Goal: Check status: Check status

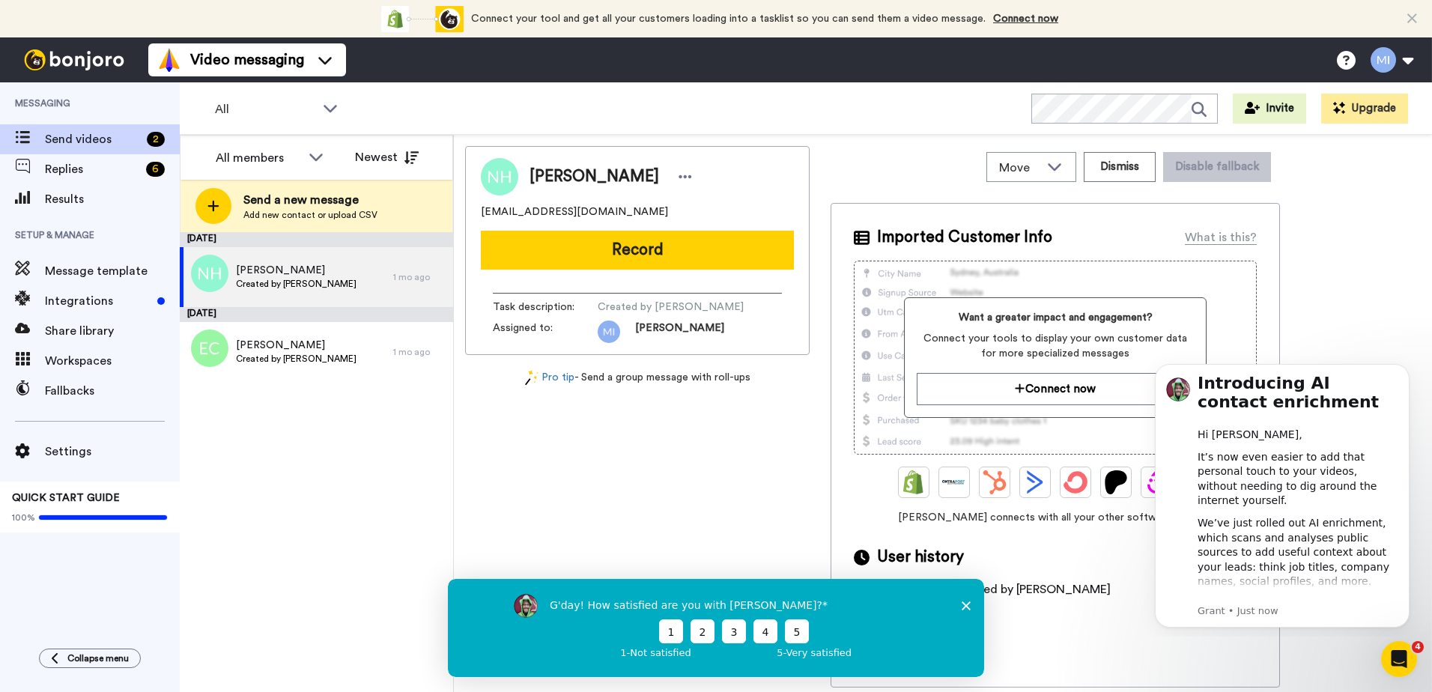
click at [967, 604] on icon "Close survey" at bounding box center [965, 604] width 9 height 9
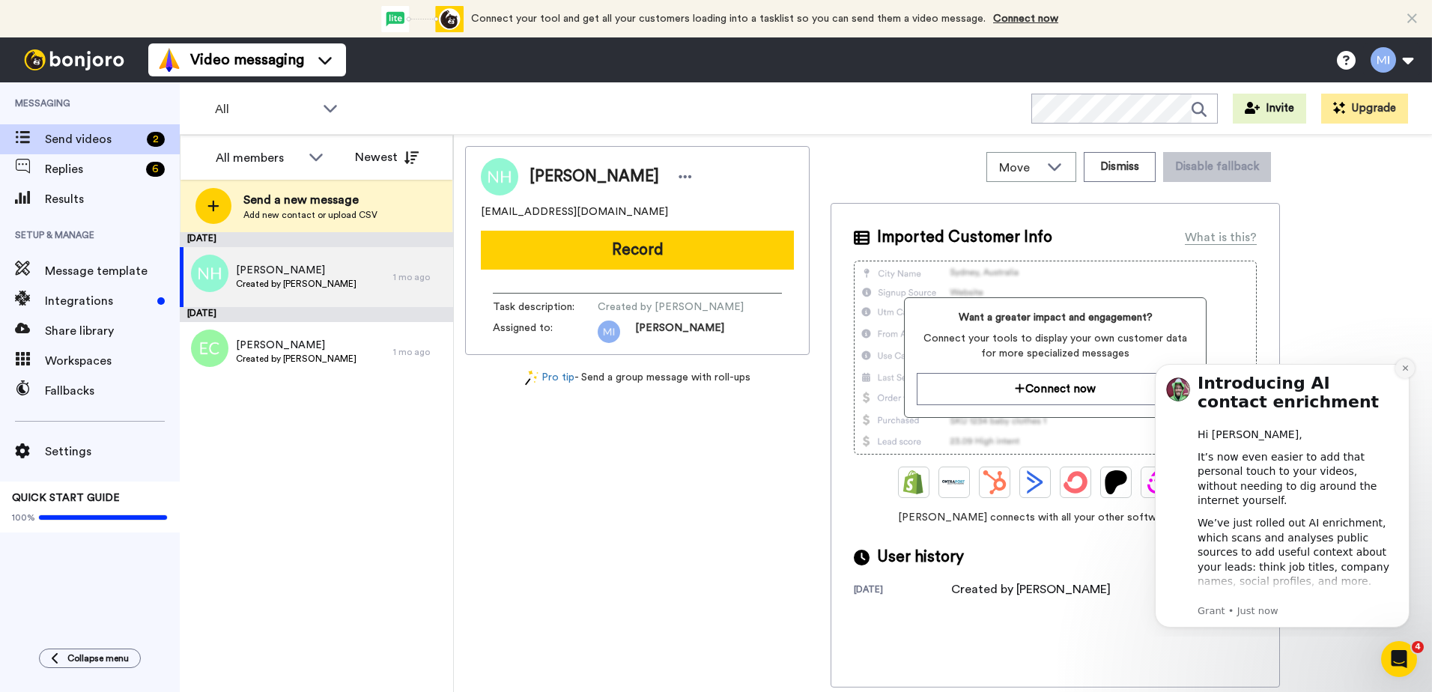
click at [1401, 372] on icon "Dismiss notification" at bounding box center [1405, 368] width 8 height 8
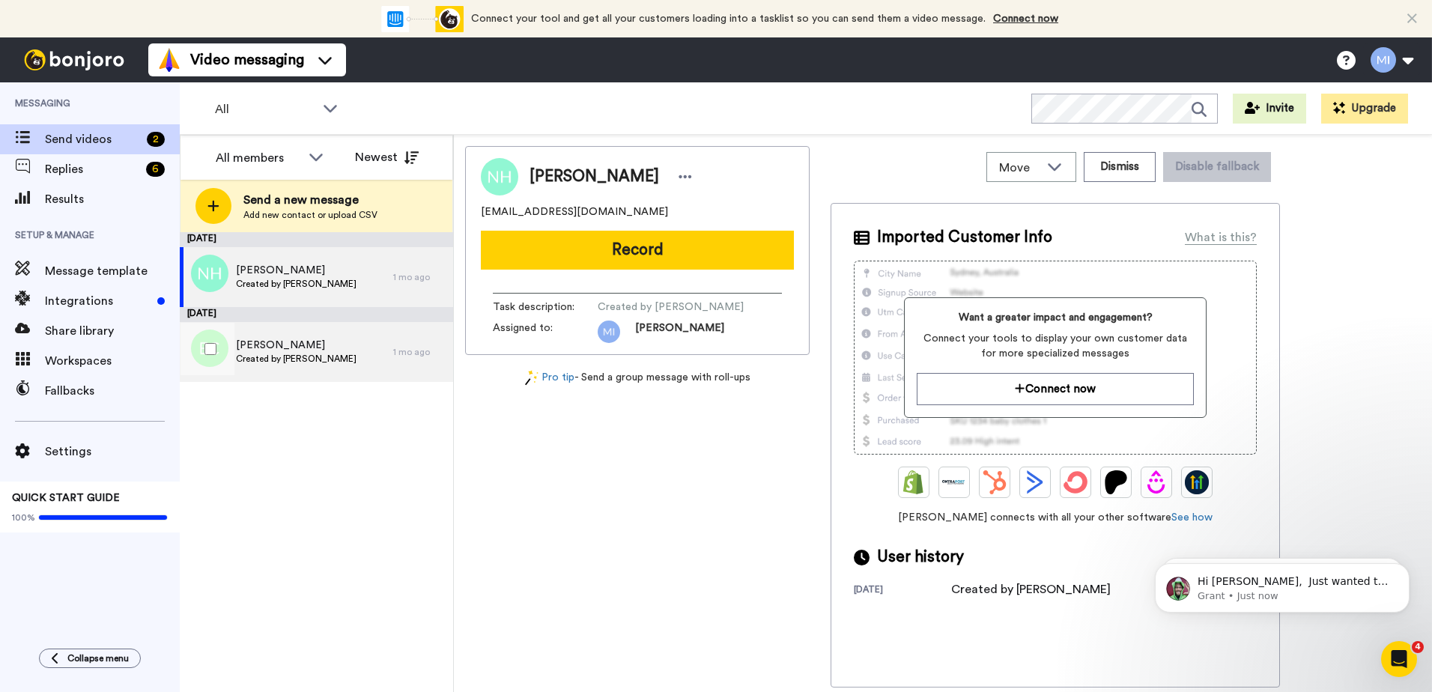
click at [275, 353] on span "Created by [PERSON_NAME]" at bounding box center [296, 359] width 121 height 12
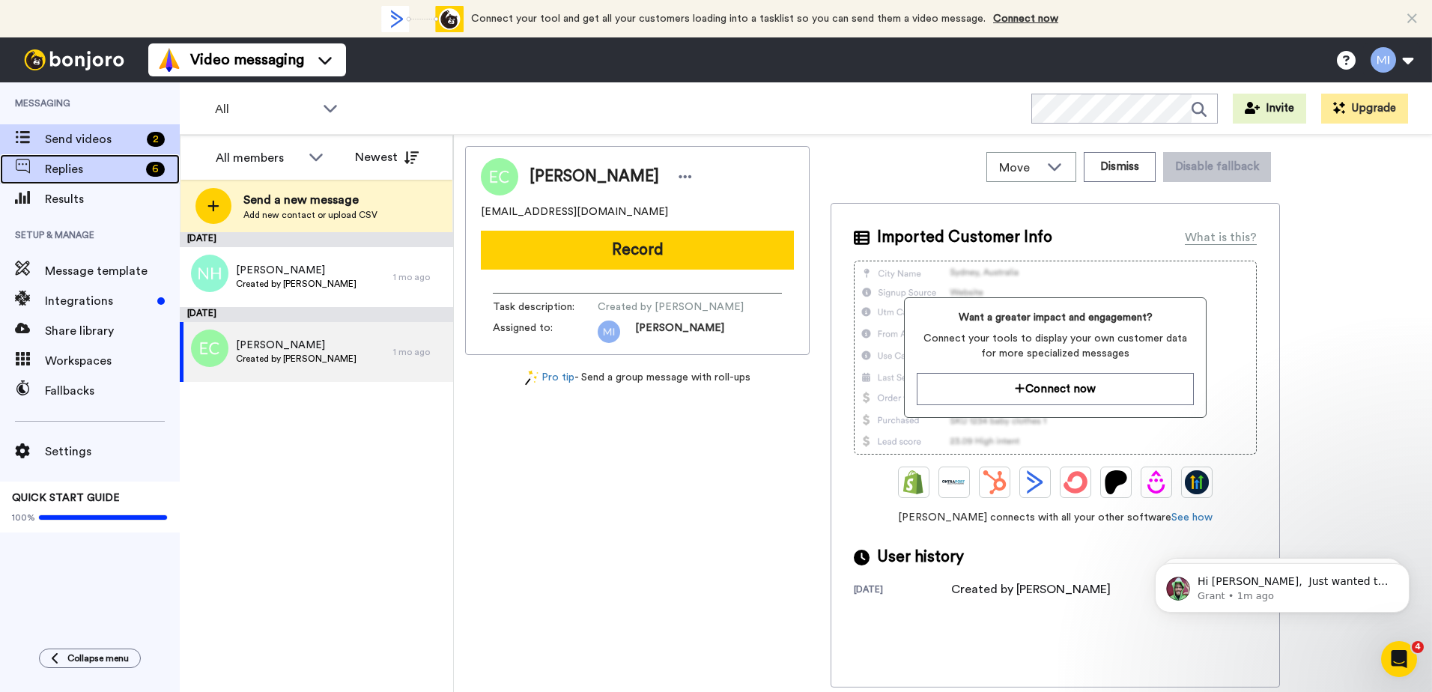
click at [67, 171] on span "Replies" at bounding box center [92, 169] width 95 height 18
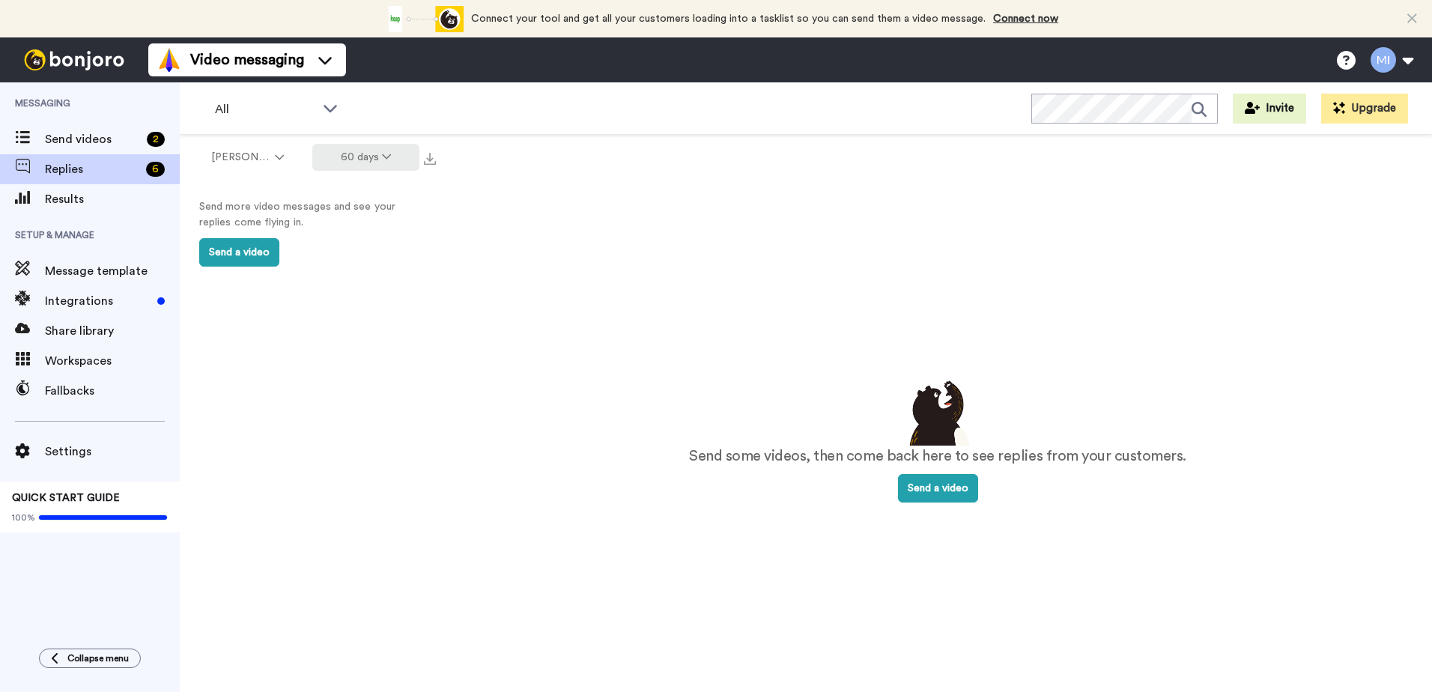
click at [386, 161] on icon at bounding box center [386, 156] width 9 height 10
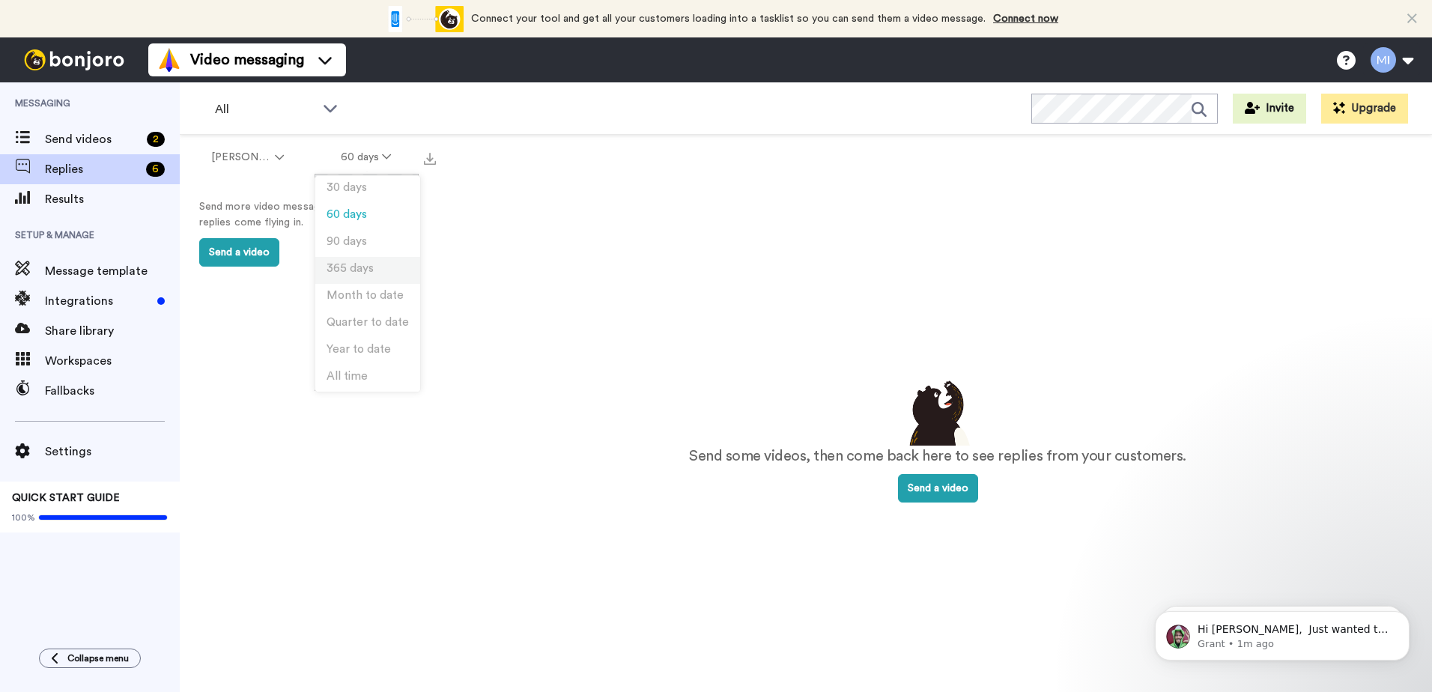
click at [350, 273] on span "365 days" at bounding box center [349, 268] width 47 height 11
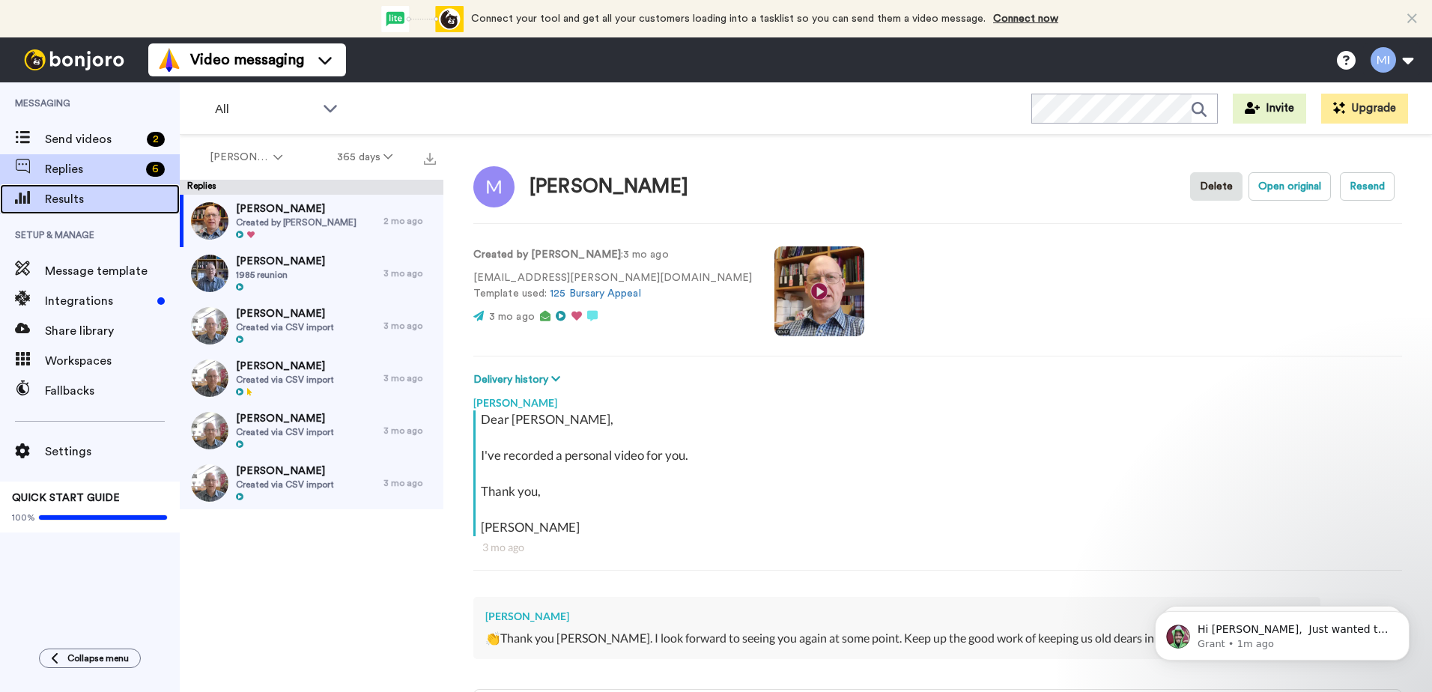
click at [66, 203] on span "Results" at bounding box center [112, 199] width 135 height 18
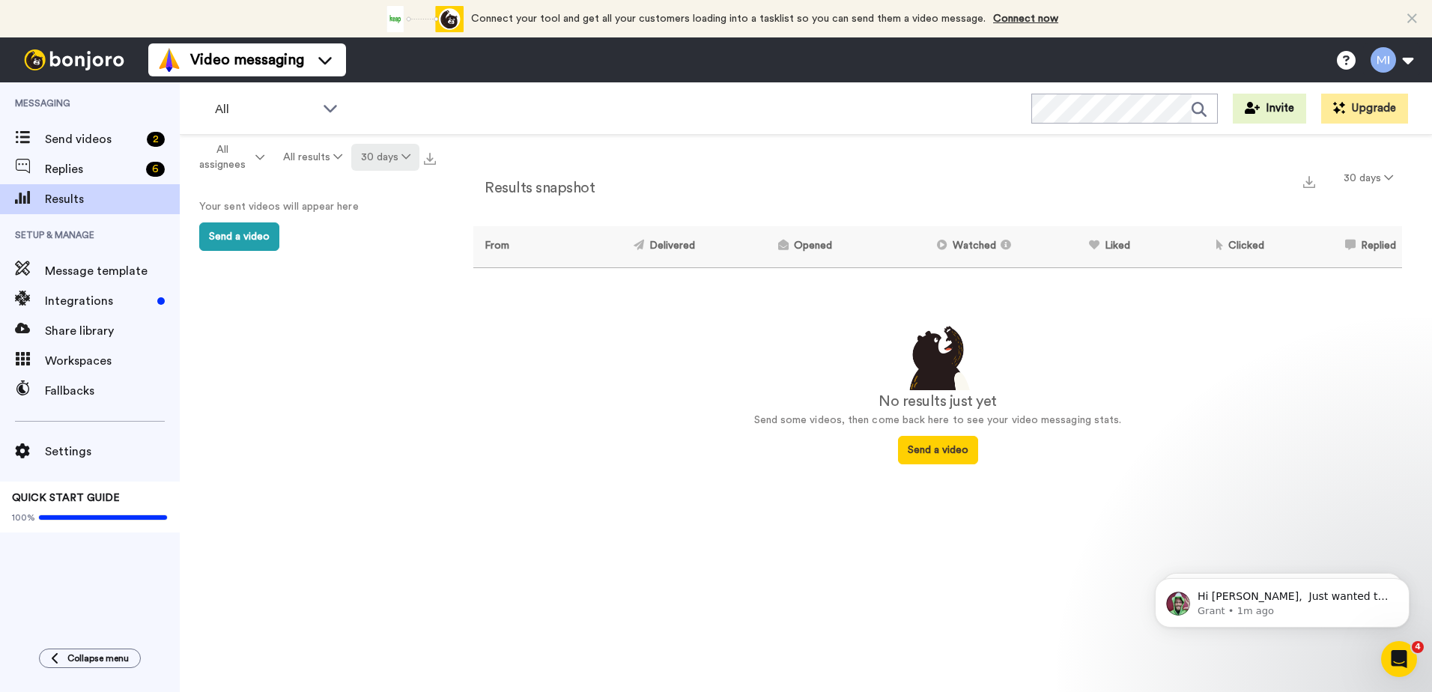
click at [413, 151] on button "30 days" at bounding box center [385, 157] width 68 height 27
click at [357, 246] on span "90 days" at bounding box center [366, 241] width 40 height 11
click at [397, 157] on button "90 days" at bounding box center [385, 157] width 68 height 27
click at [367, 261] on li "365 days" at bounding box center [386, 270] width 105 height 27
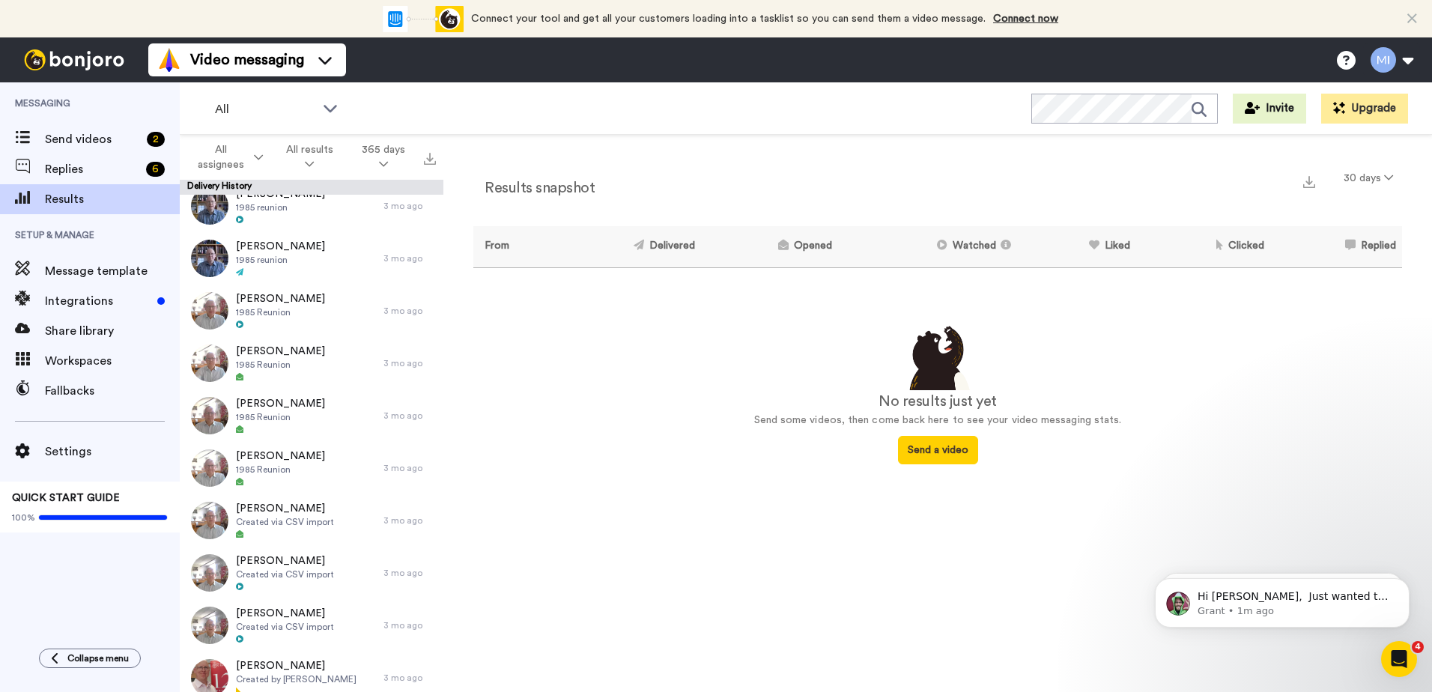
scroll to position [1123, 0]
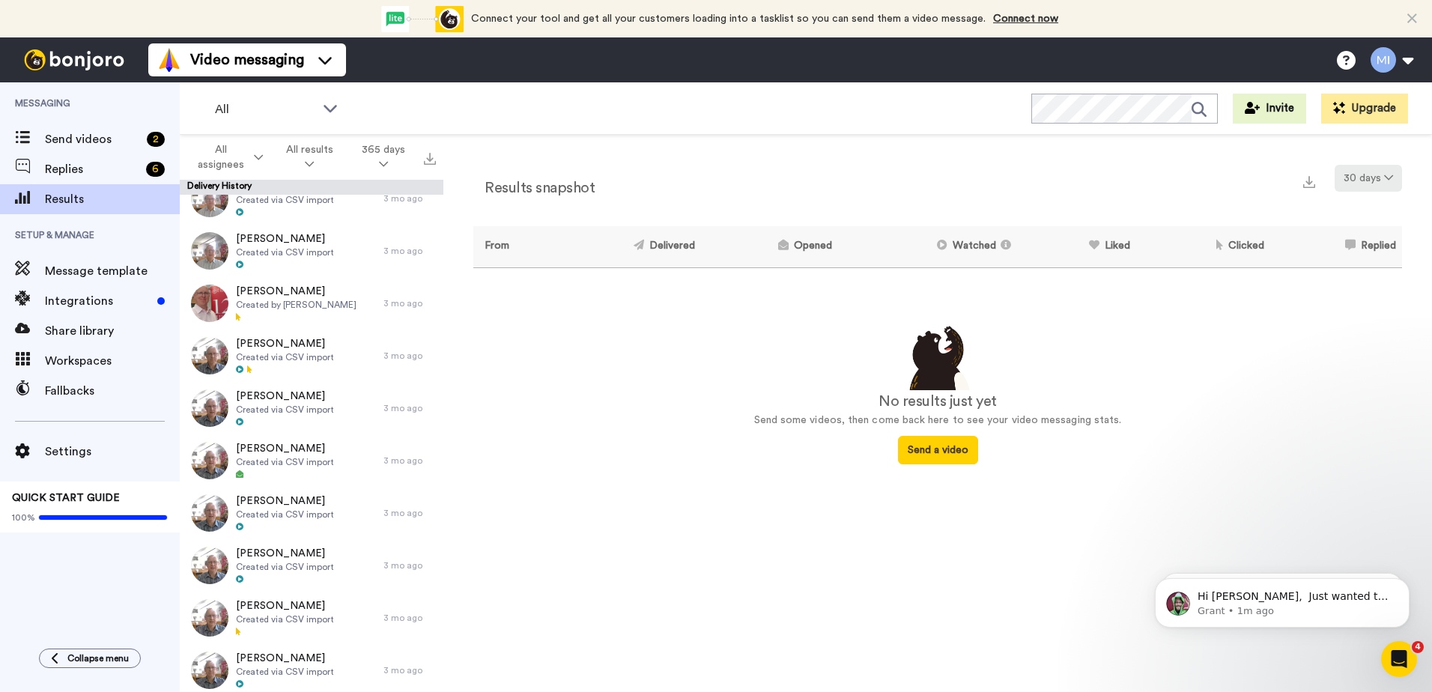
click at [1387, 174] on icon at bounding box center [1388, 177] width 9 height 10
click at [1344, 279] on li "365 days" at bounding box center [1369, 291] width 105 height 27
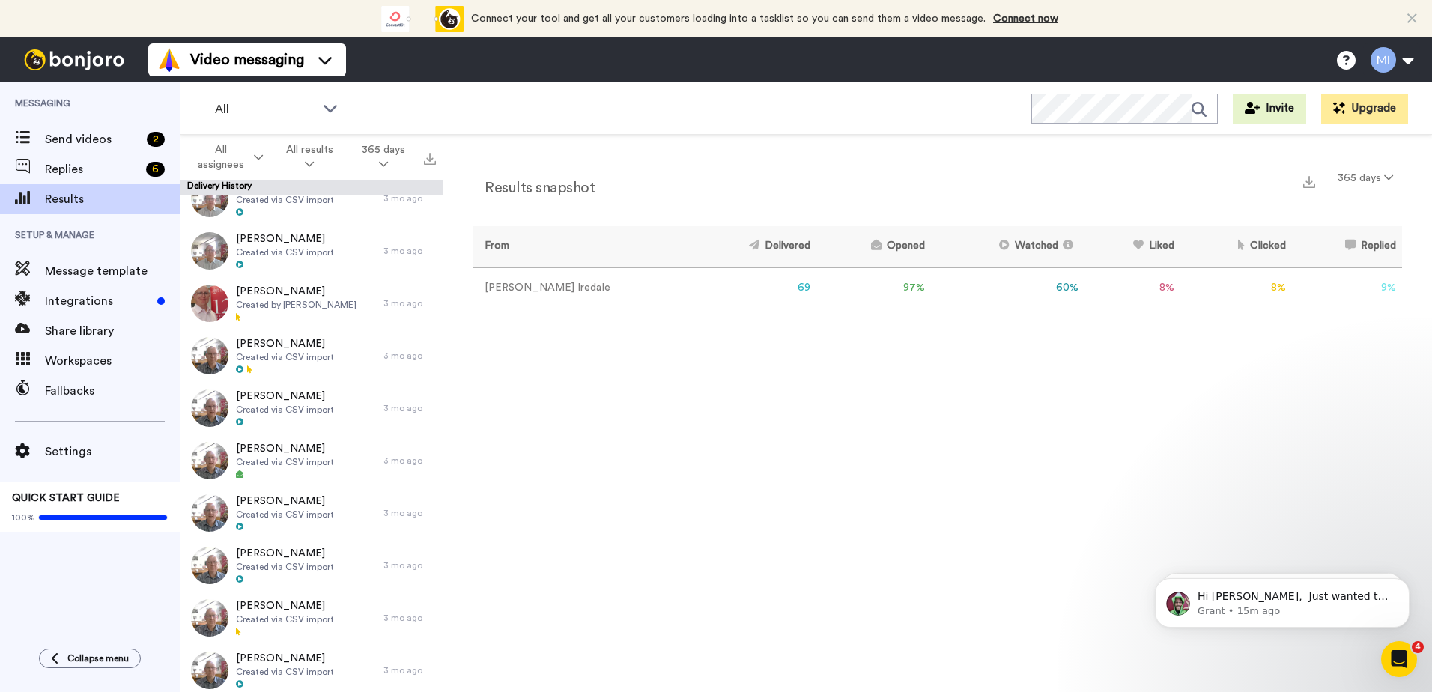
click at [1409, 21] on icon at bounding box center [1412, 18] width 10 height 15
